Goal: Find specific page/section: Find specific page/section

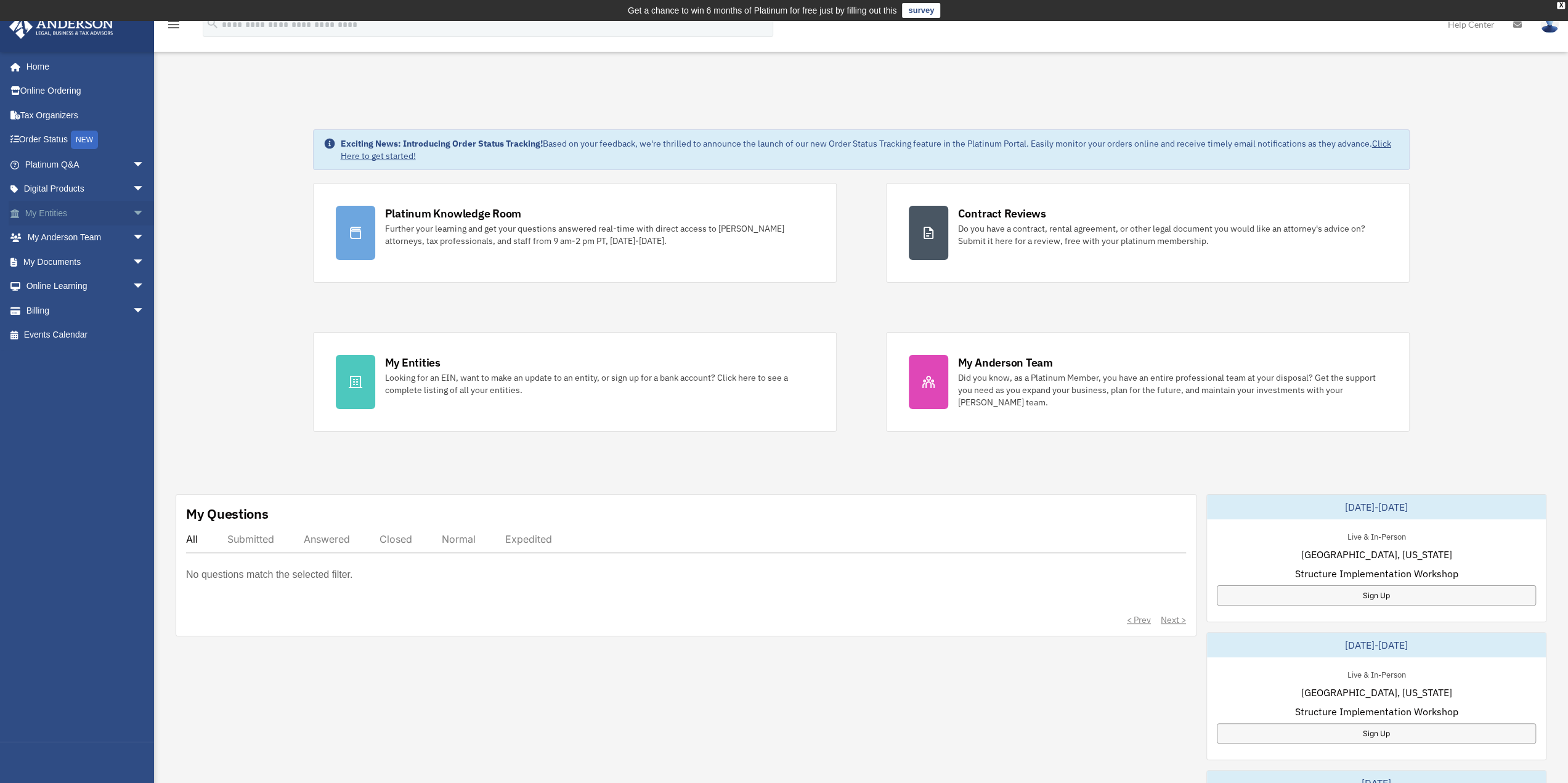
click at [132, 210] on span "arrow_drop_down" at bounding box center [144, 214] width 25 height 26
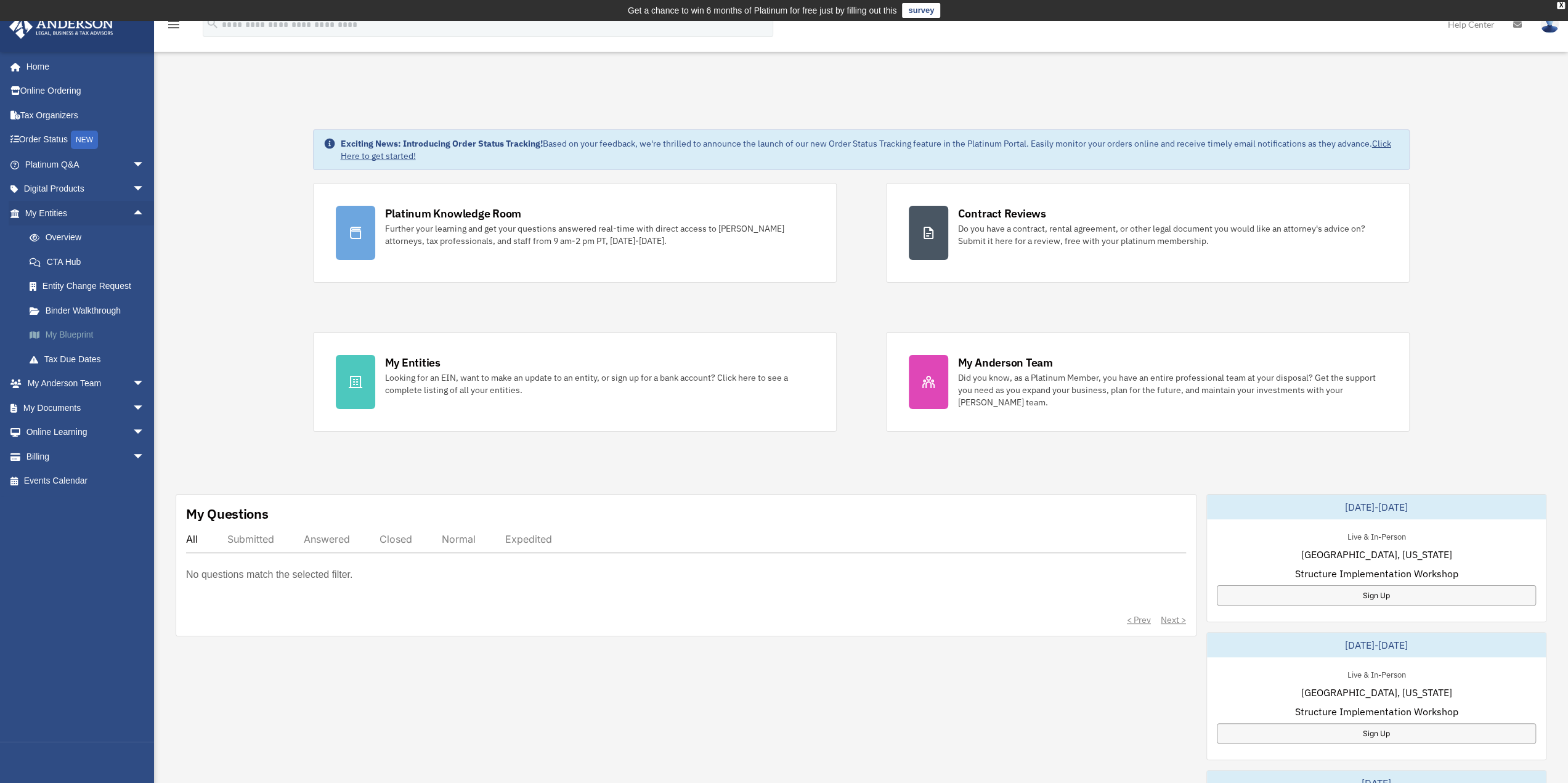
click at [84, 336] on link "My Blueprint" at bounding box center [90, 335] width 146 height 25
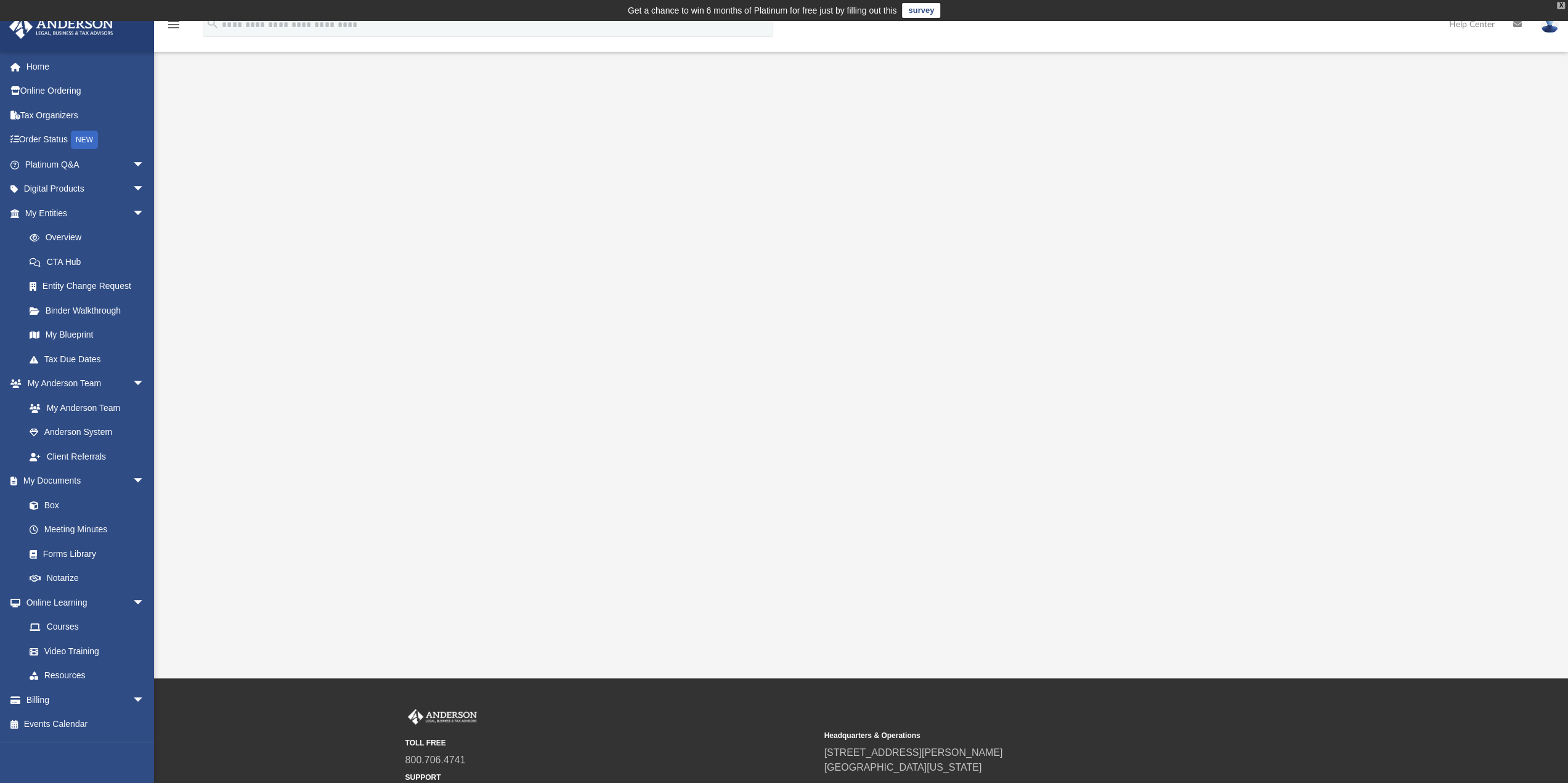
click at [1558, 5] on div "X" at bounding box center [1561, 5] width 8 height 7
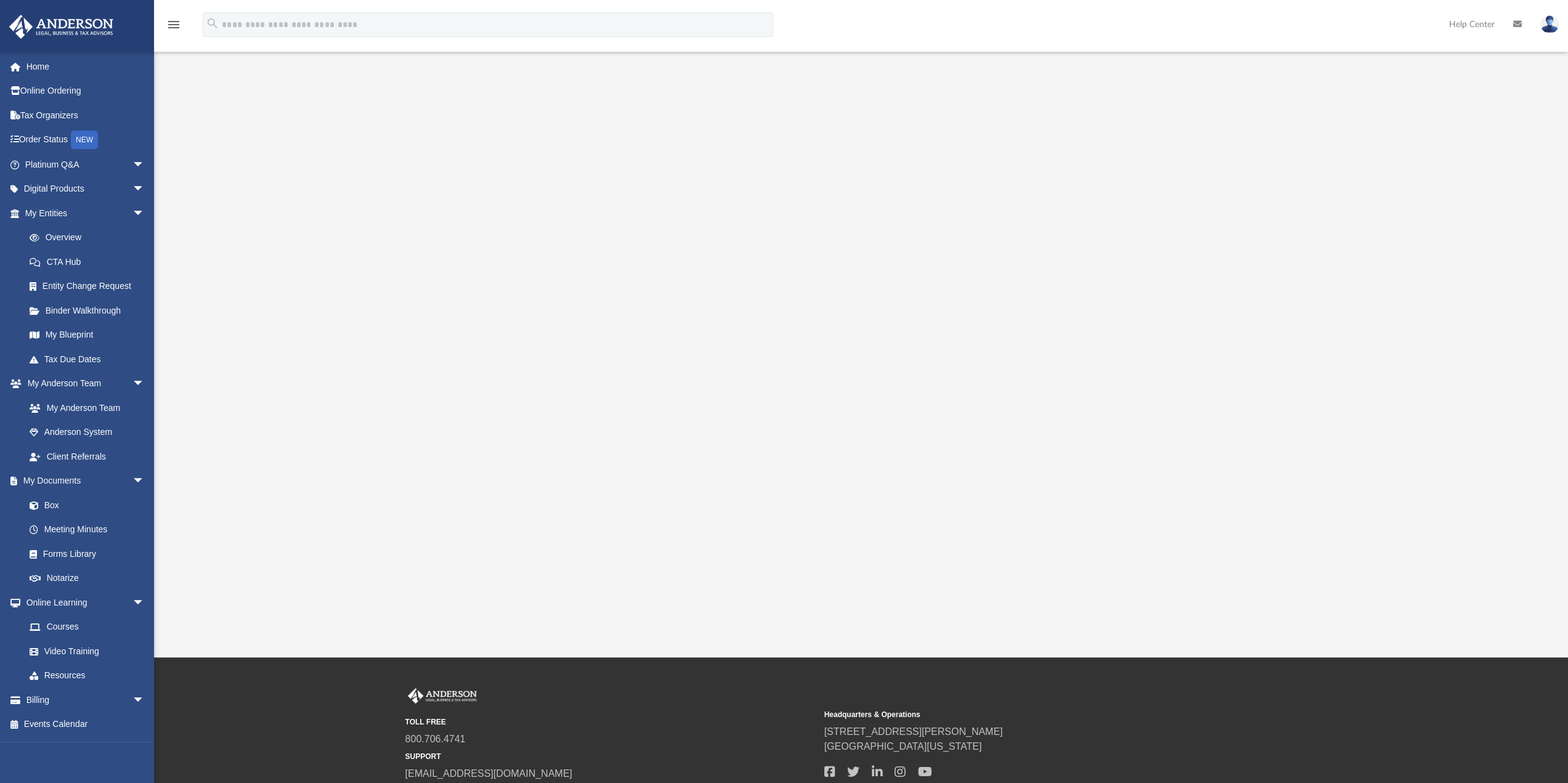
click at [176, 27] on icon "menu" at bounding box center [173, 25] width 15 height 15
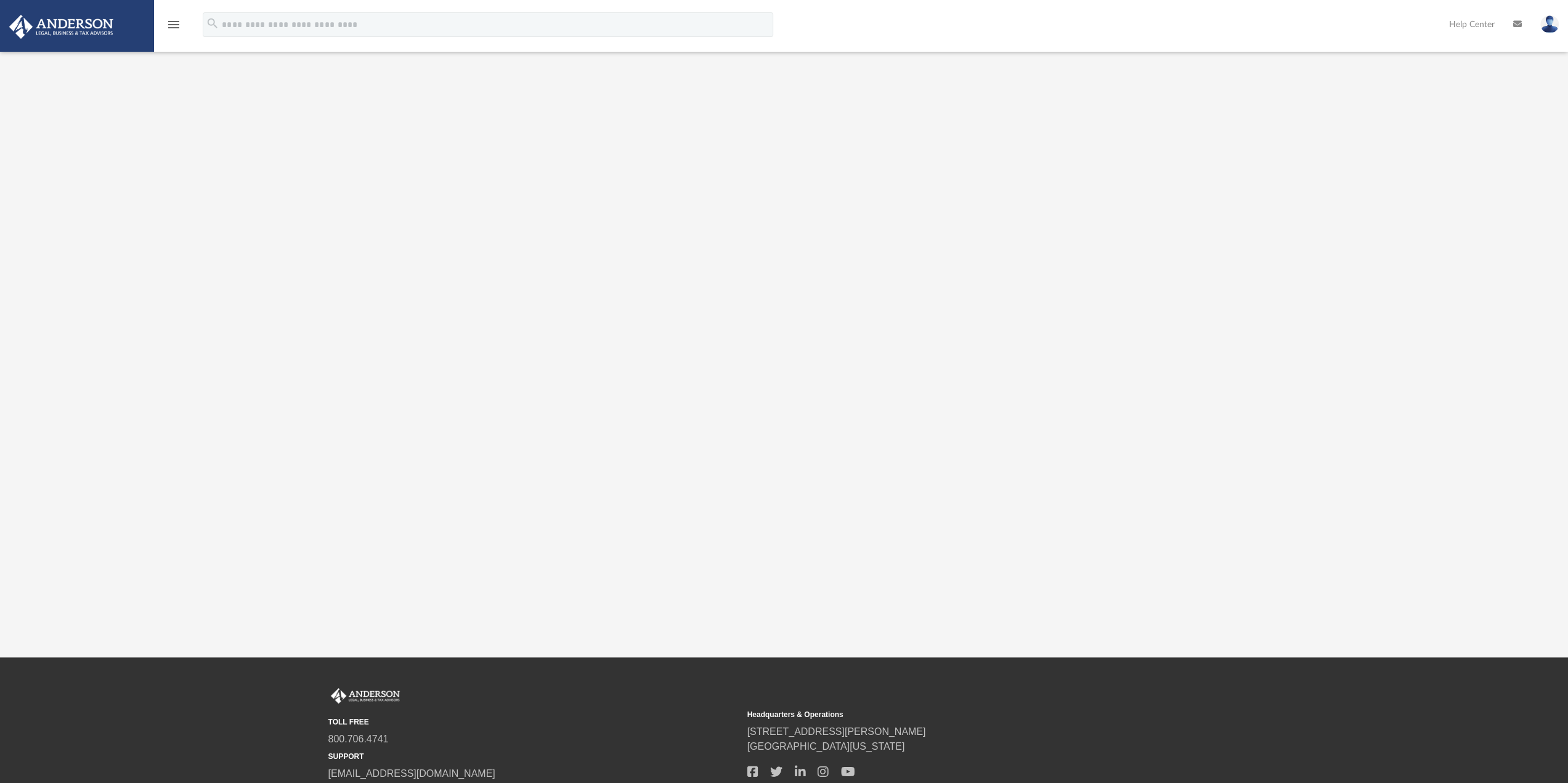
click at [176, 27] on icon "menu" at bounding box center [173, 25] width 15 height 15
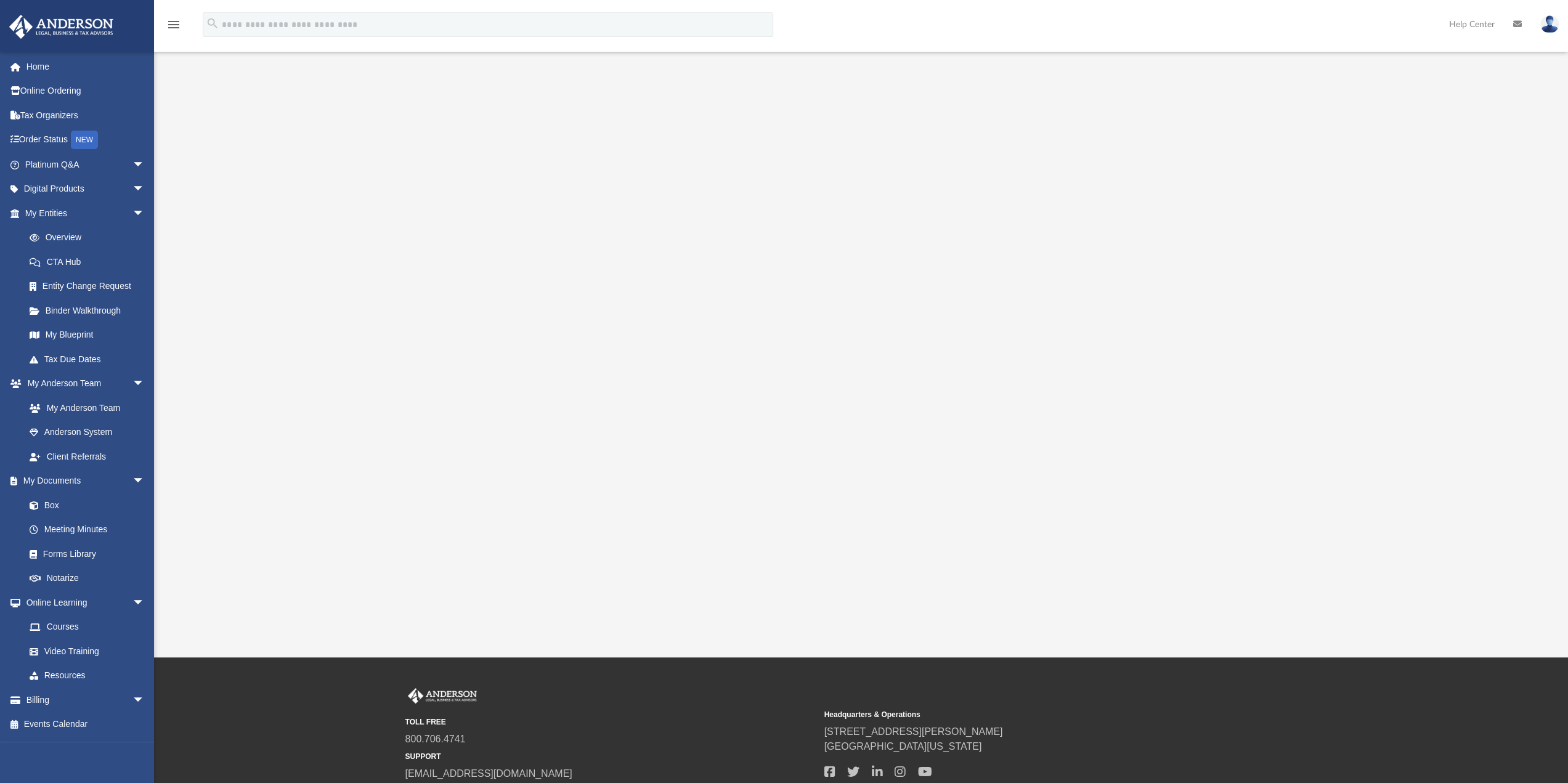
click at [172, 26] on icon "menu" at bounding box center [173, 25] width 15 height 15
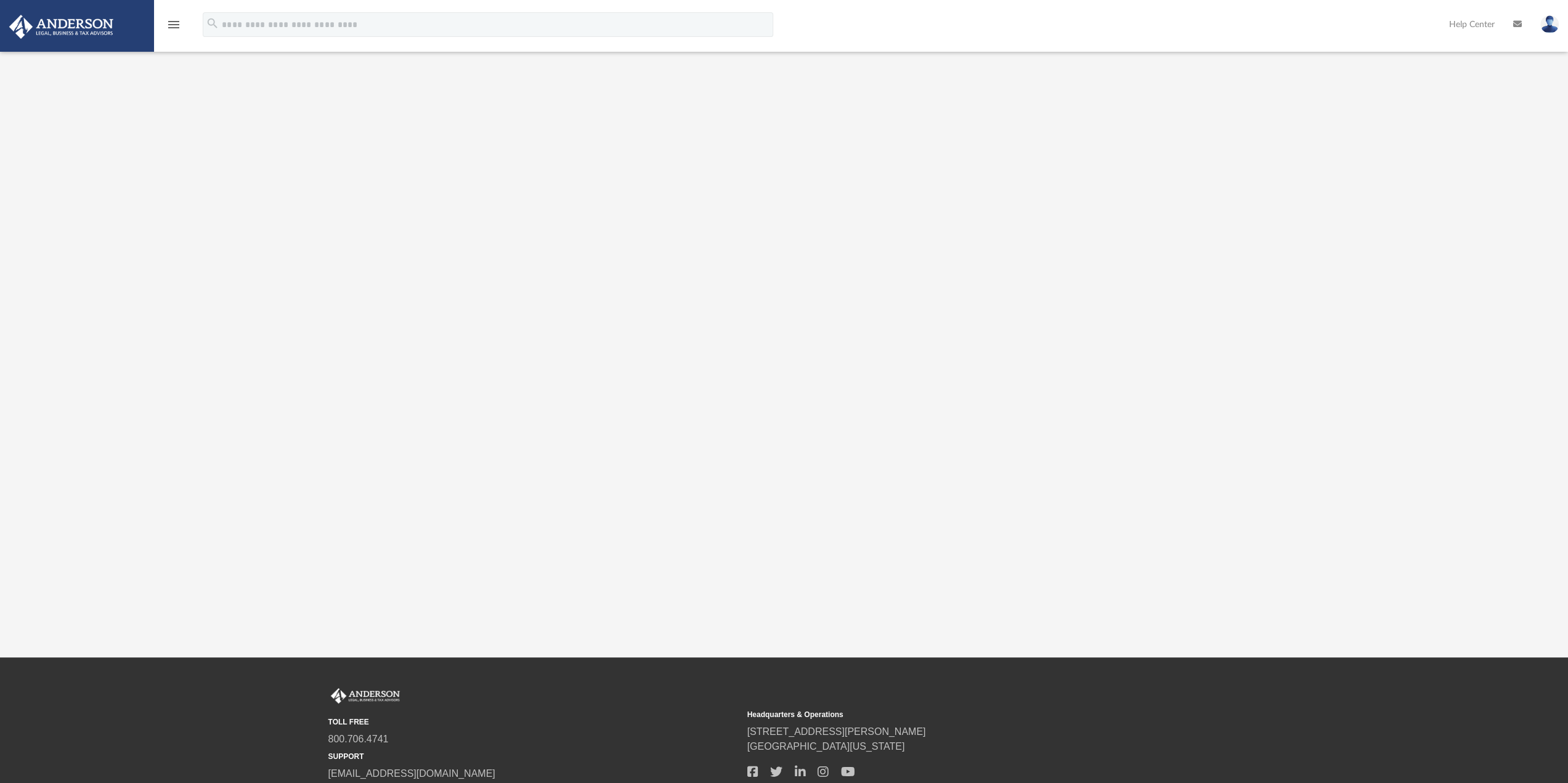
click at [172, 26] on icon "menu" at bounding box center [173, 25] width 15 height 15
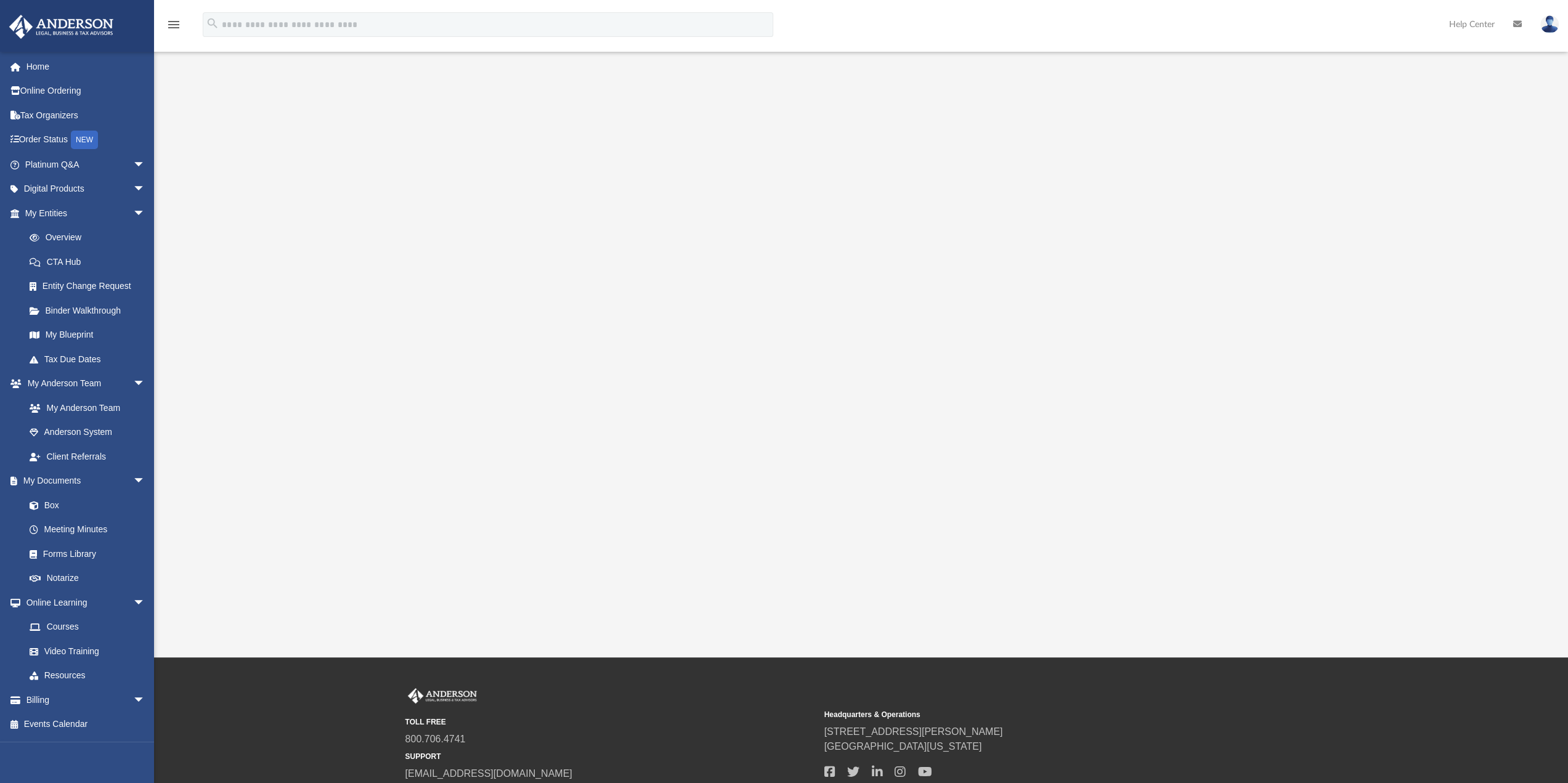
drag, startPoint x: 539, startPoint y: 399, endPoint x: 723, endPoint y: 613, distance: 282.2
click at [717, 619] on div "App redabeebe@gmail.com Sign Out redabeebe@gmail.com Home Online Ordering Tax O…" at bounding box center [784, 329] width 1568 height 657
